Goal: Transaction & Acquisition: Purchase product/service

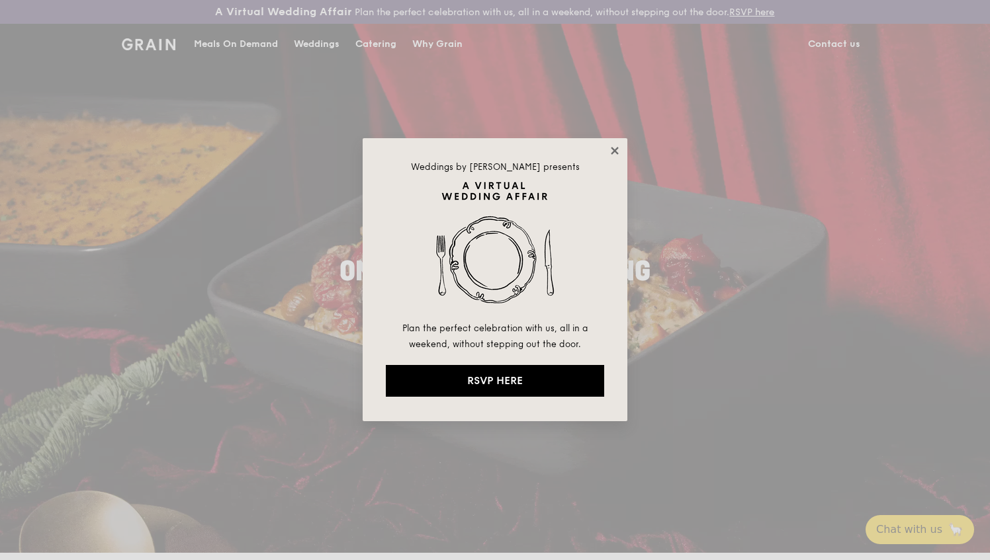
click at [616, 149] on icon at bounding box center [614, 150] width 7 height 7
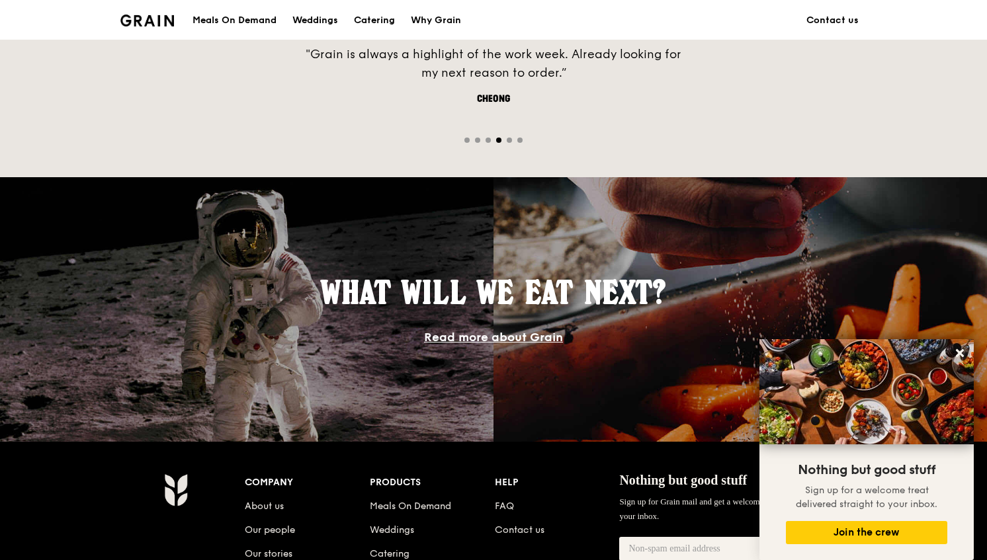
scroll to position [661, 0]
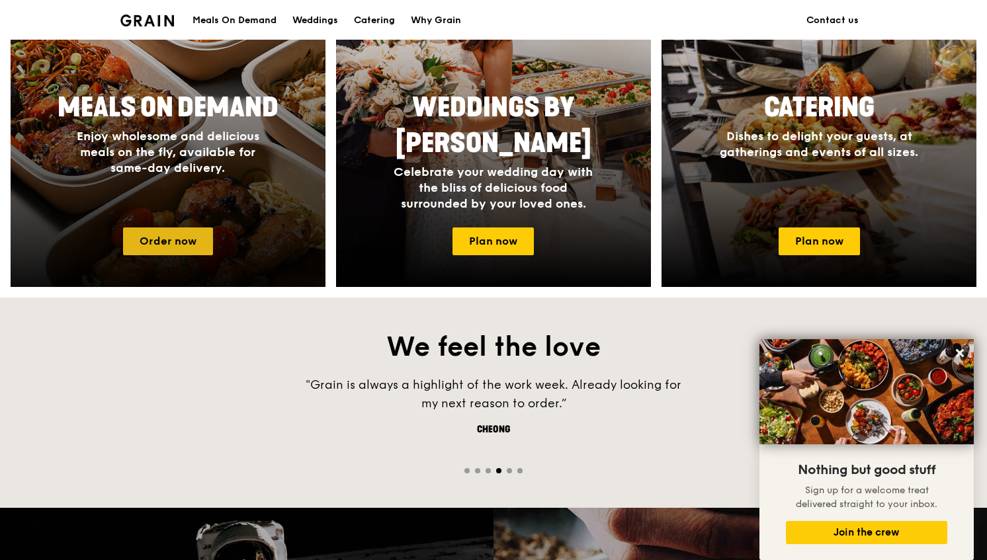
click at [179, 251] on link "Order now" at bounding box center [168, 242] width 90 height 28
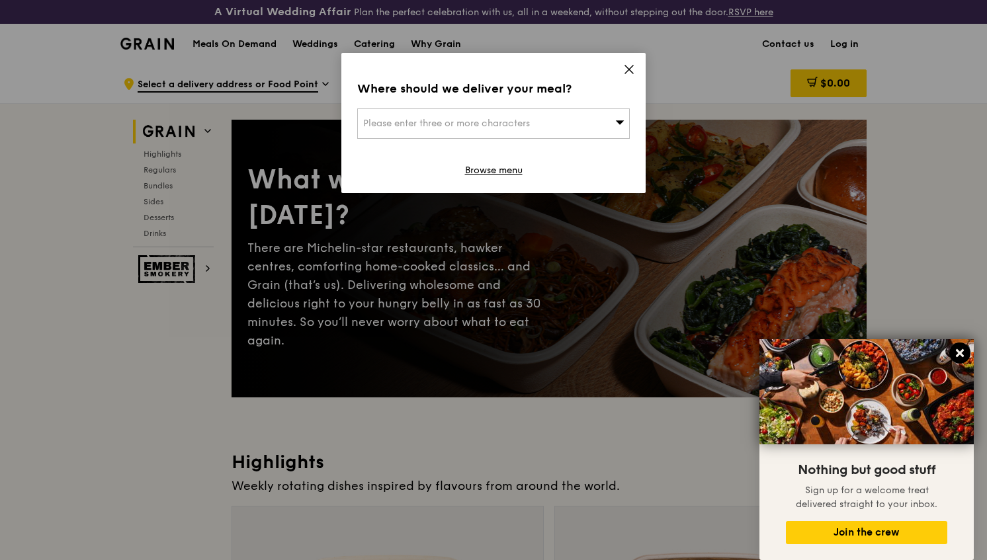
click at [962, 357] on icon at bounding box center [960, 353] width 8 height 8
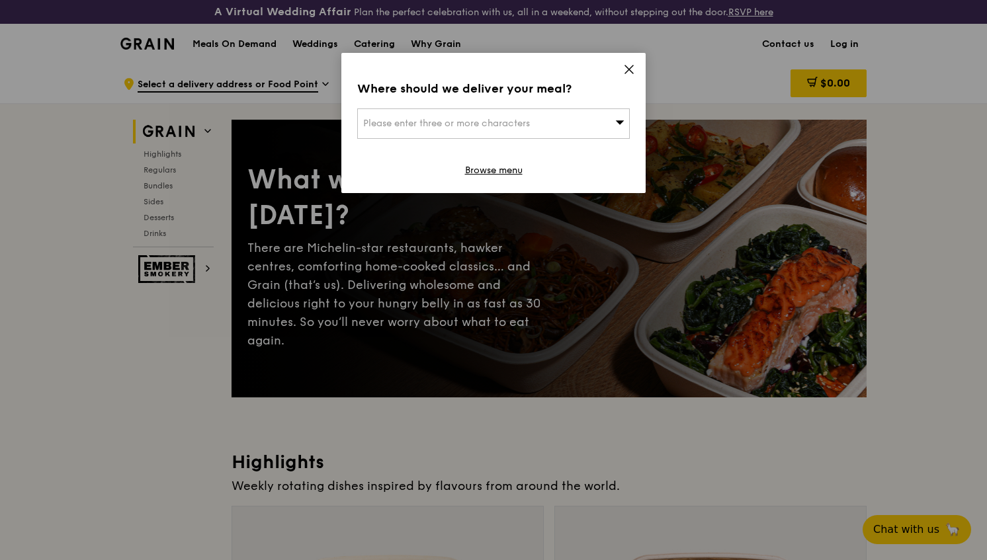
click at [623, 68] on div "Where should we deliver your meal? Please enter three or more characters Browse…" at bounding box center [493, 123] width 304 height 140
click at [626, 70] on icon at bounding box center [629, 70] width 12 height 12
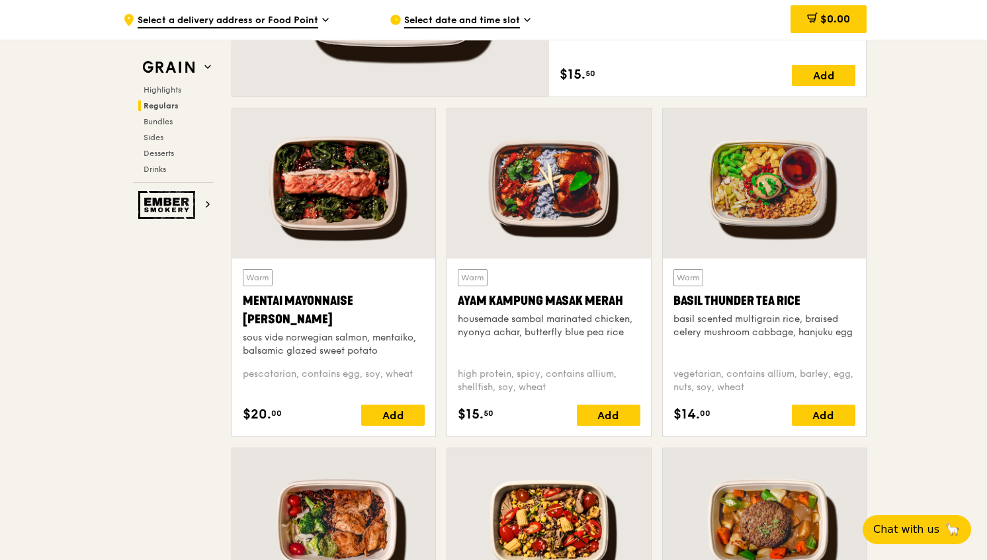
scroll to position [1191, 0]
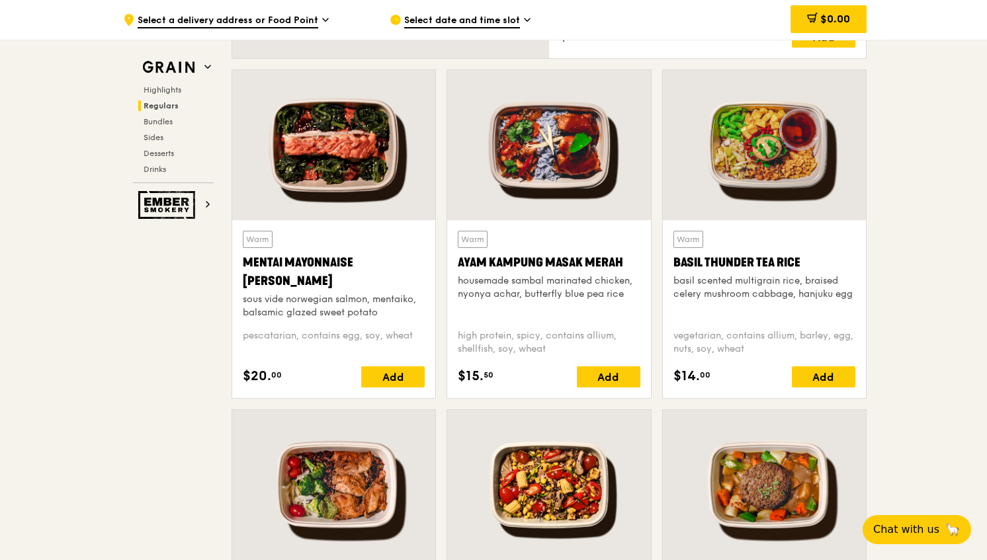
click at [556, 184] on div at bounding box center [548, 145] width 203 height 150
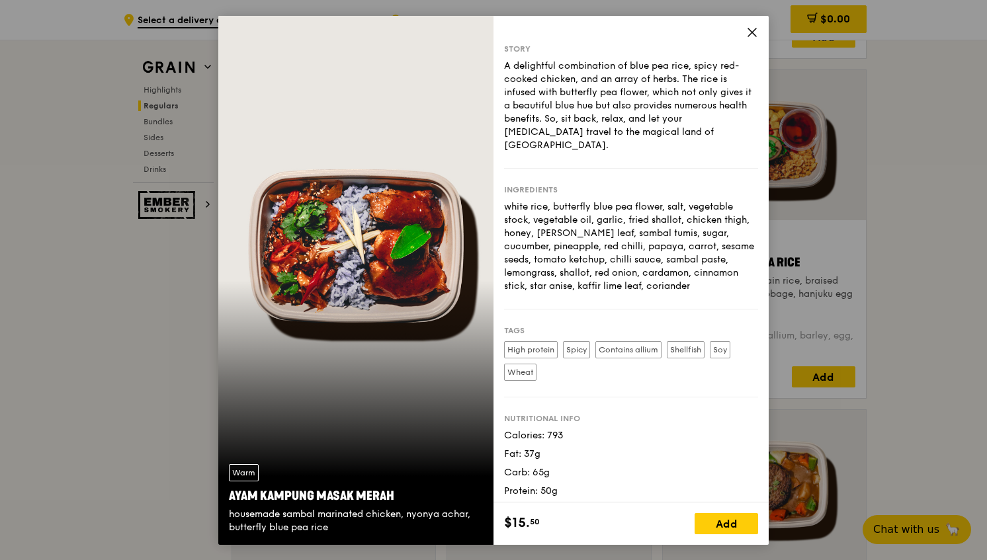
click at [752, 31] on icon at bounding box center [752, 32] width 8 height 8
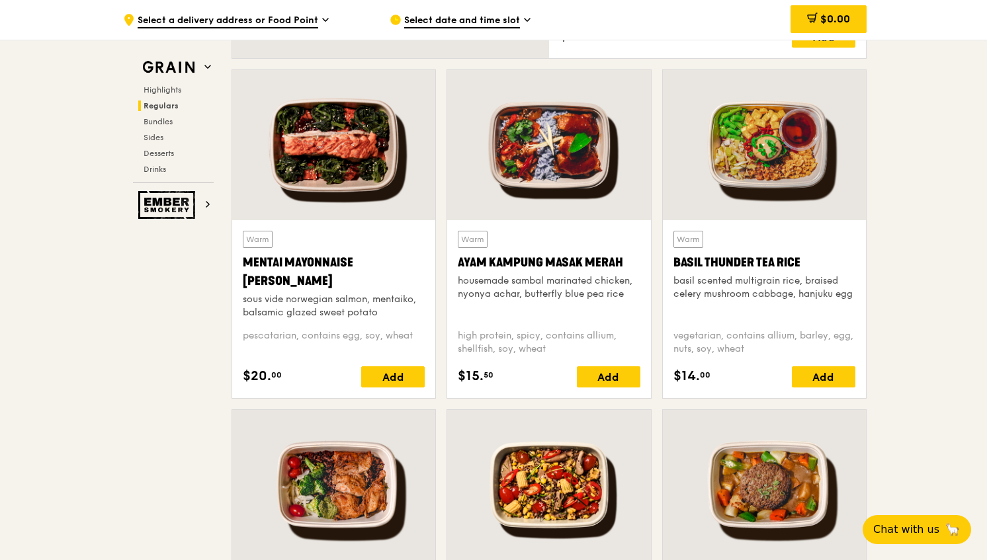
click at [345, 504] on div at bounding box center [333, 485] width 203 height 150
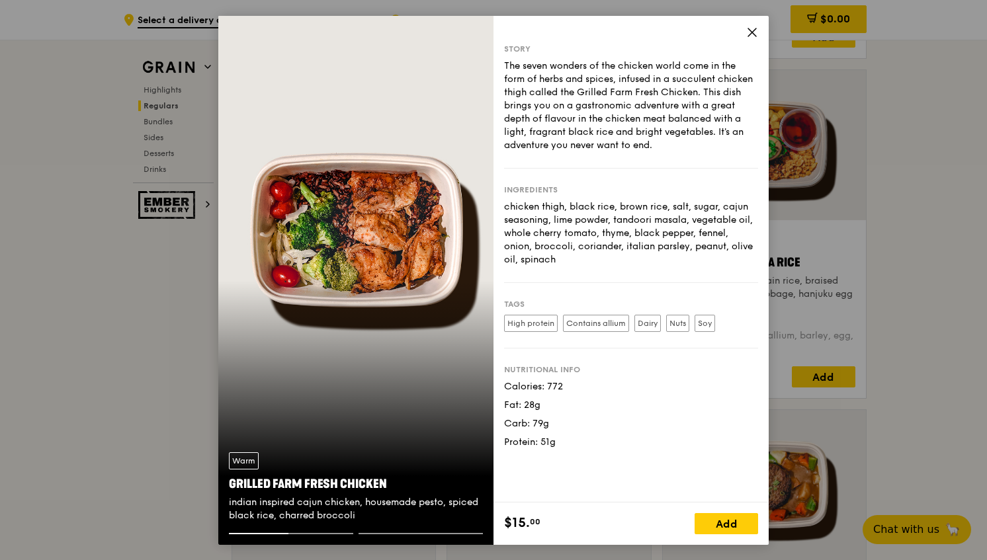
click at [752, 33] on icon at bounding box center [752, 32] width 8 height 8
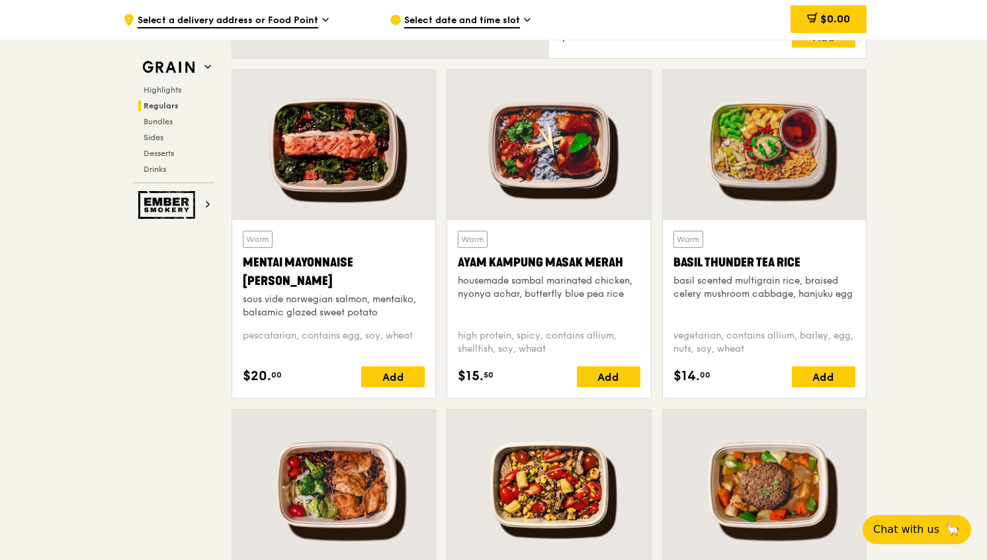
click at [586, 314] on div "Warm Ayam [GEOGRAPHIC_DATA] housemade sambal marinated chicken, nyonya achar, b…" at bounding box center [549, 275] width 182 height 88
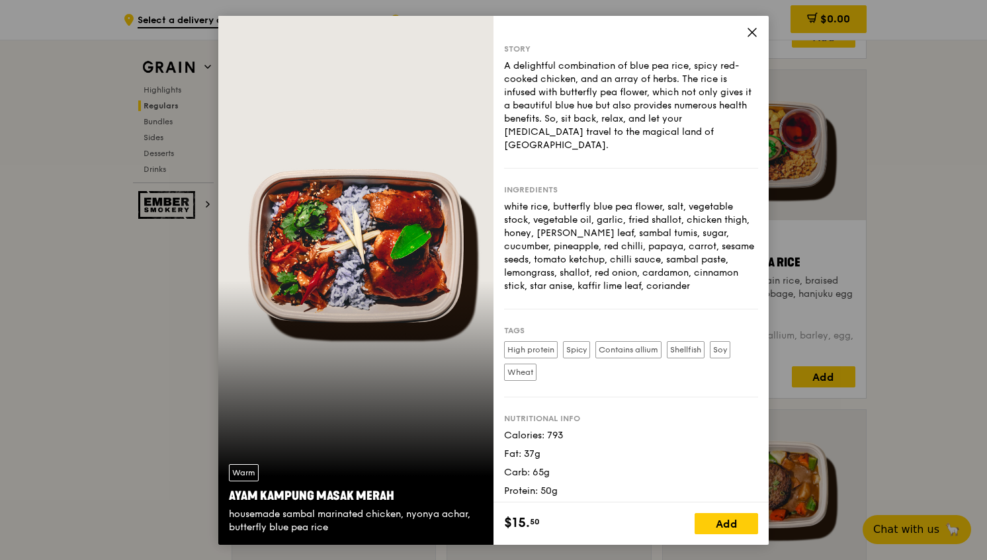
click at [755, 38] on icon at bounding box center [752, 32] width 12 height 12
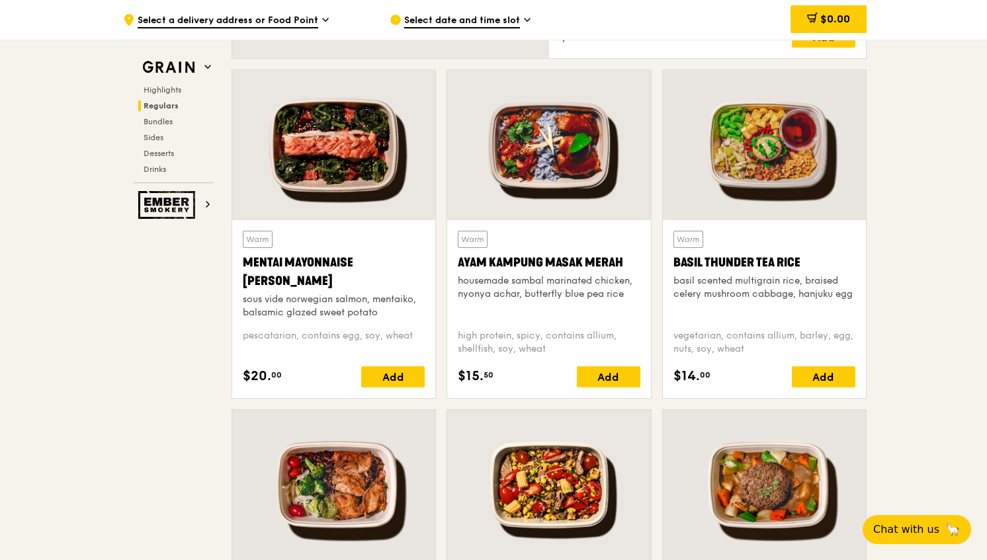
click at [276, 475] on div at bounding box center [333, 485] width 203 height 150
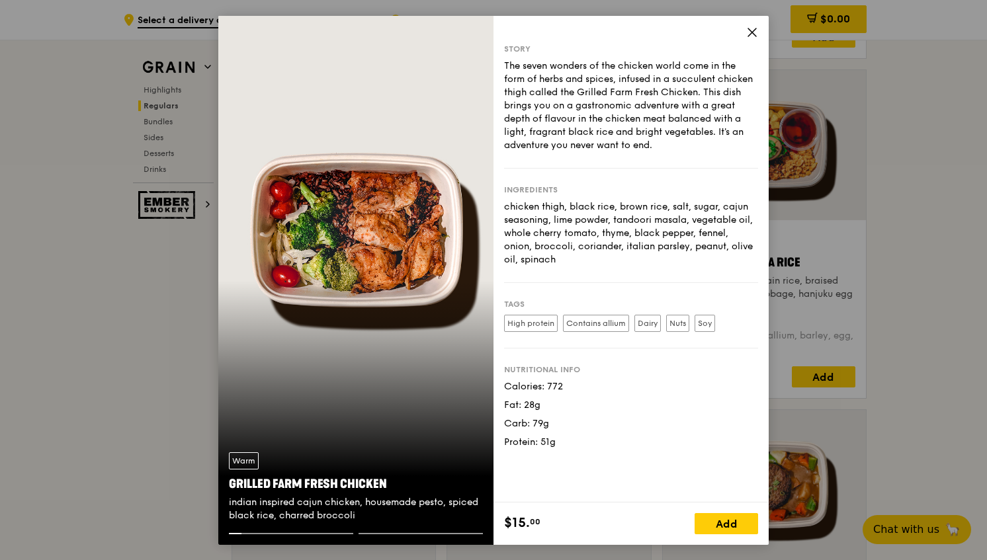
click at [425, 533] on div at bounding box center [421, 533] width 124 height 1
click at [479, 229] on div "Warm Grilled Farm Fresh Chicken indian inspired cajun chicken, housemade pesto,…" at bounding box center [355, 280] width 275 height 529
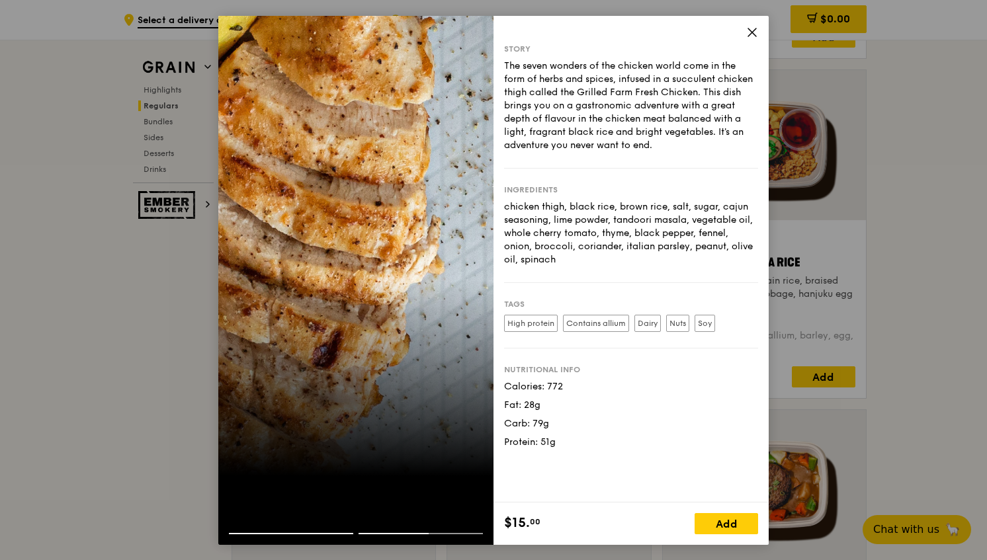
click at [753, 32] on icon at bounding box center [752, 32] width 12 height 12
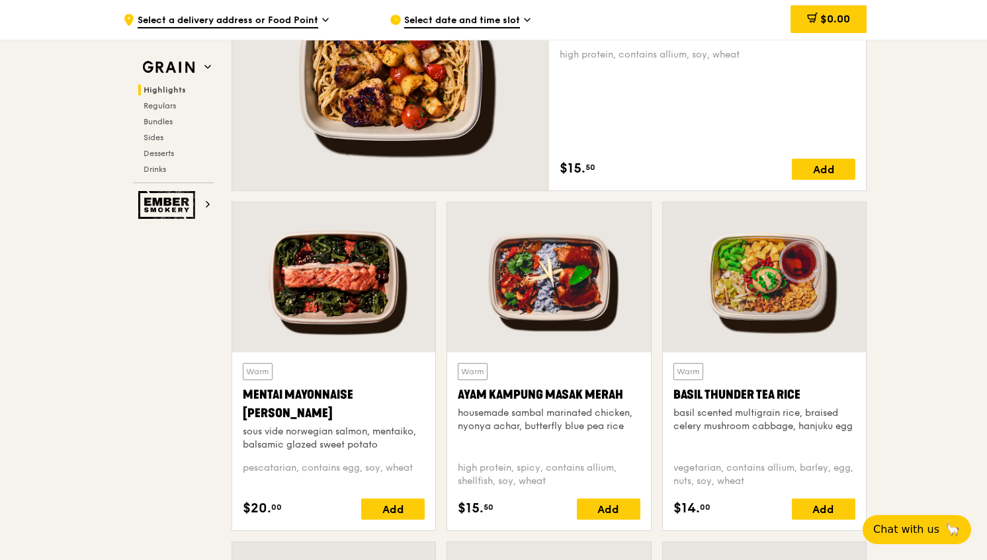
scroll to position [794, 0]
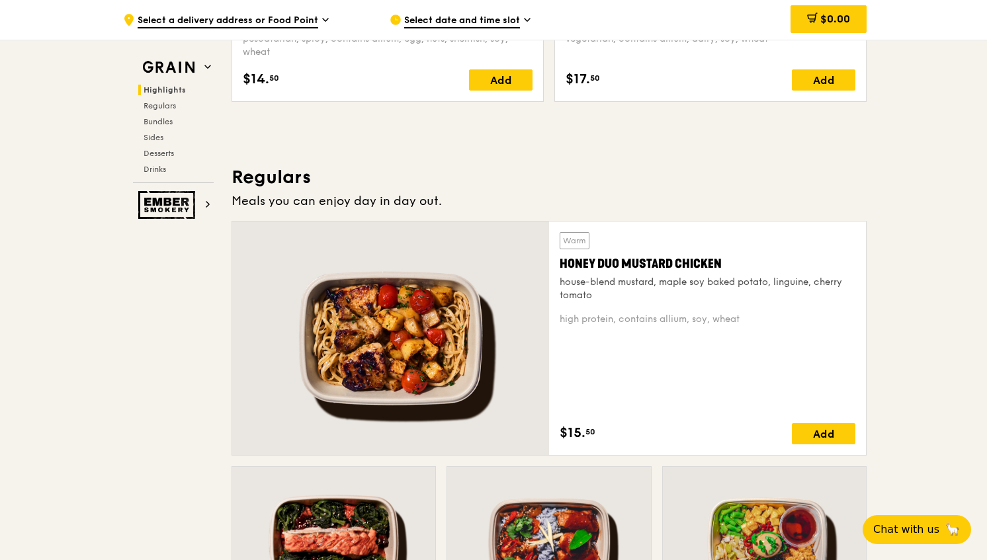
click at [457, 327] on div at bounding box center [390, 339] width 317 height 234
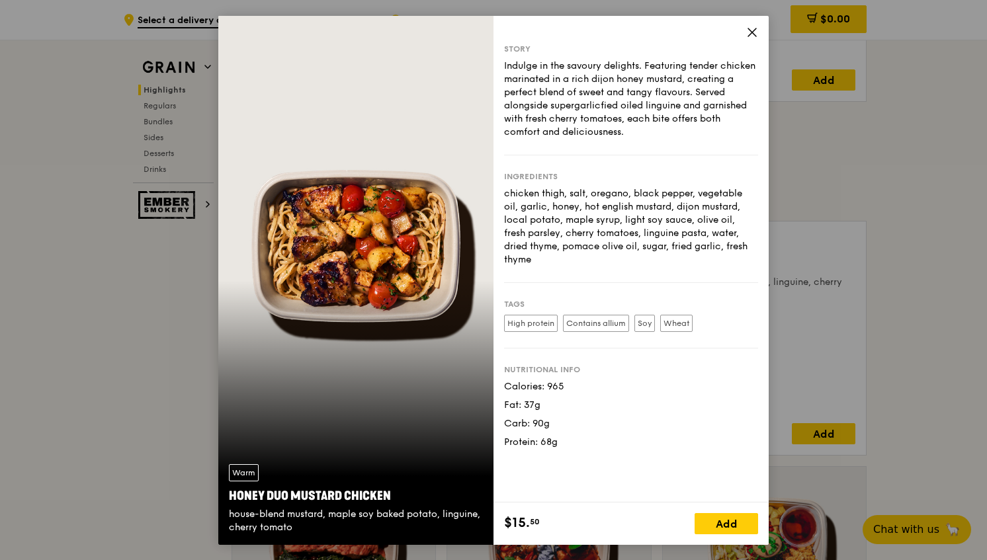
click at [746, 26] on icon at bounding box center [752, 32] width 12 height 12
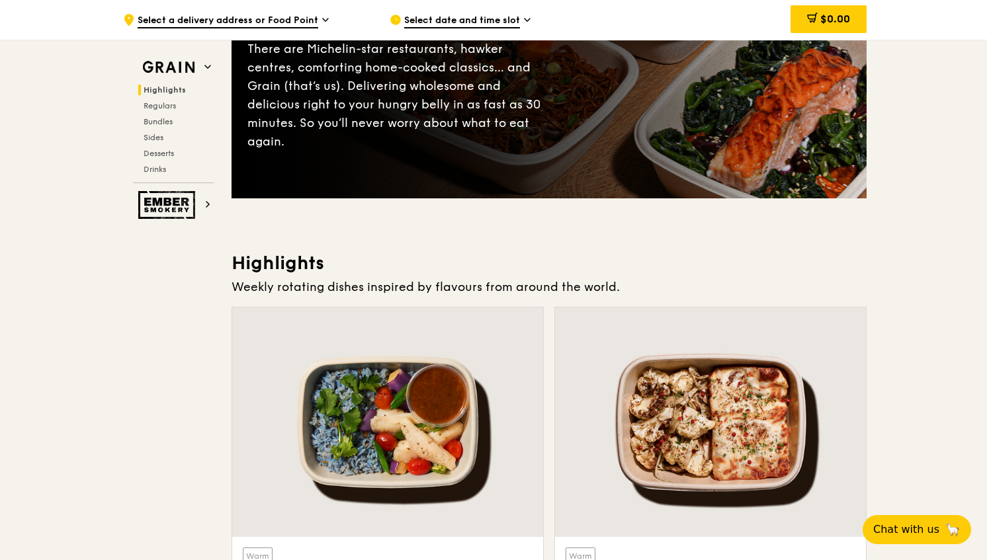
scroll to position [198, 0]
